Goal: Check status: Check status

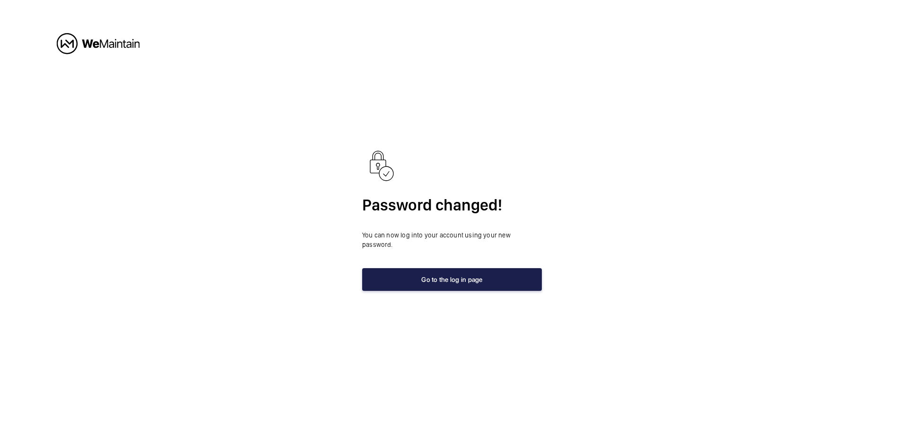
click at [457, 278] on button "Go to the log in page" at bounding box center [452, 279] width 180 height 23
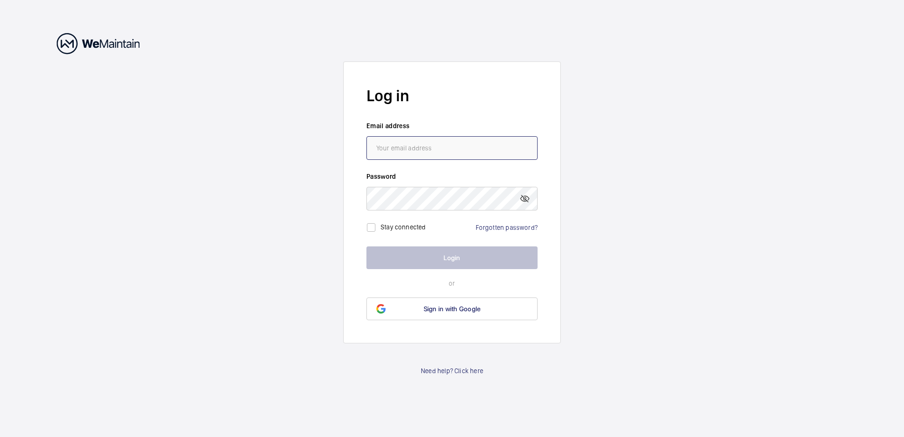
type input "[EMAIL_ADDRESS][DOMAIN_NAME]"
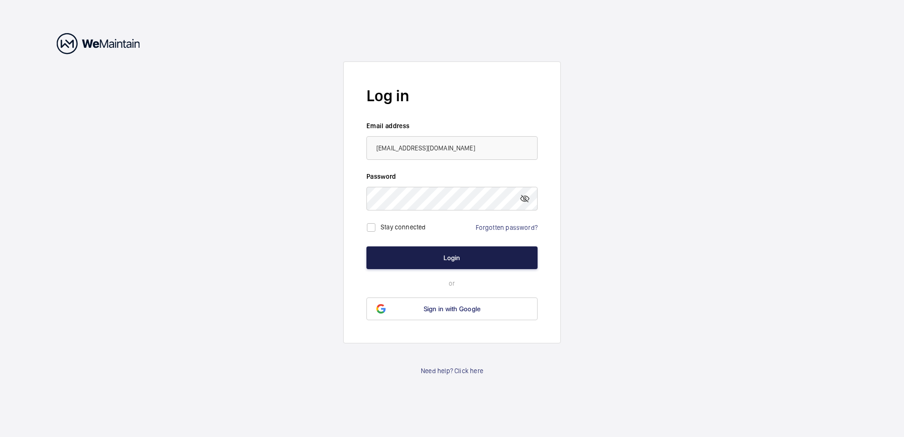
click at [439, 258] on button "Login" at bounding box center [451, 257] width 171 height 23
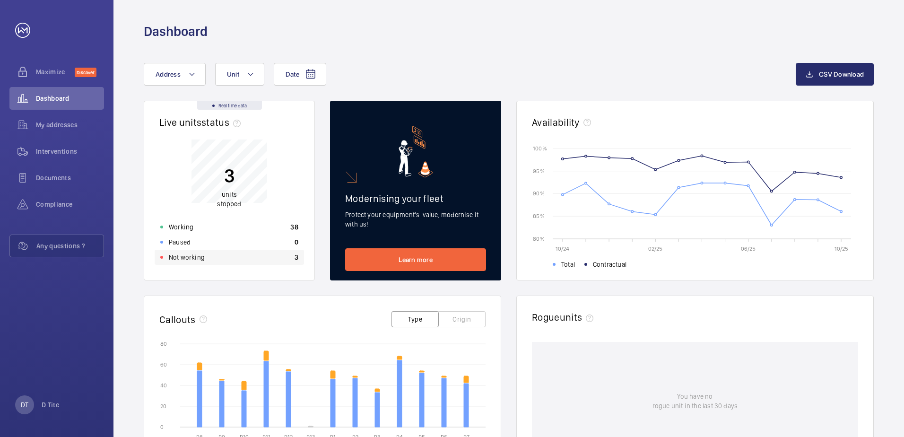
click at [222, 252] on div "Not working 3" at bounding box center [229, 257] width 149 height 15
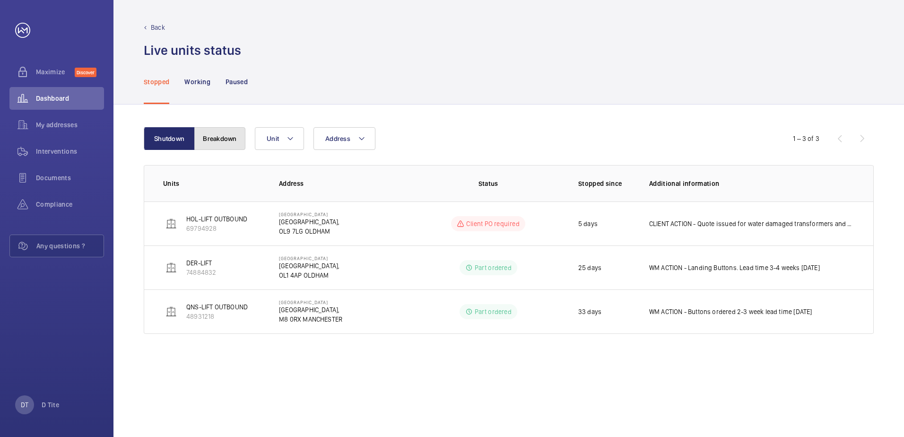
click at [217, 143] on button "Breakdown" at bounding box center [219, 138] width 51 height 23
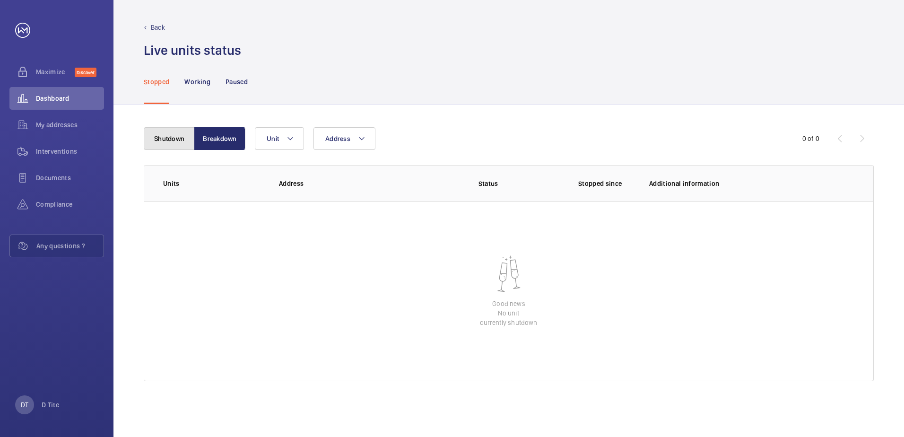
click at [182, 141] on button "Shutdown" at bounding box center [169, 138] width 51 height 23
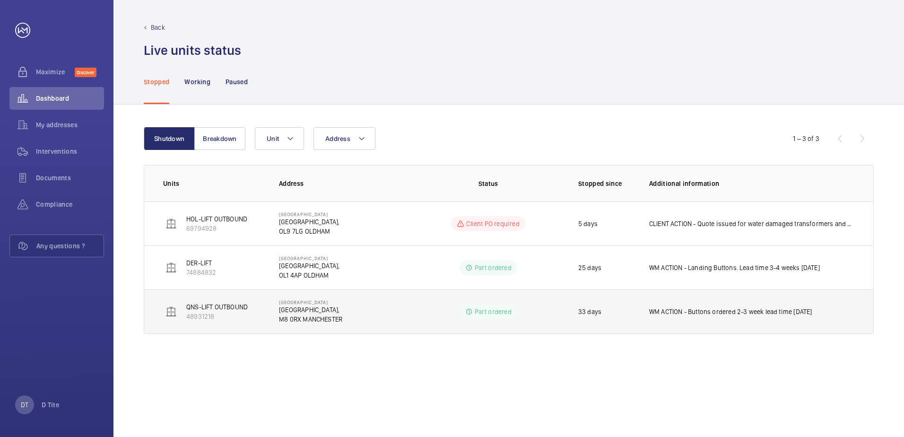
click at [746, 317] on td "WM ACTION - Buttons ordered 2-3 week lead time [DATE]" at bounding box center [753, 311] width 239 height 44
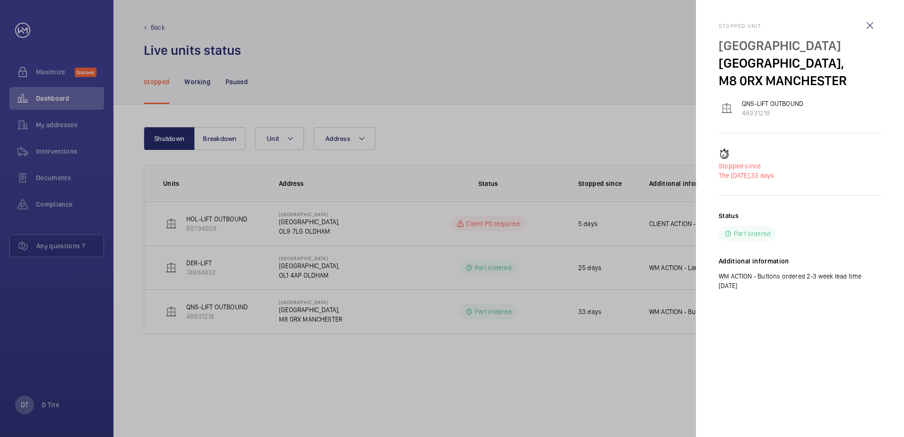
click at [559, 375] on div at bounding box center [452, 218] width 904 height 437
